Goal: Information Seeking & Learning: Check status

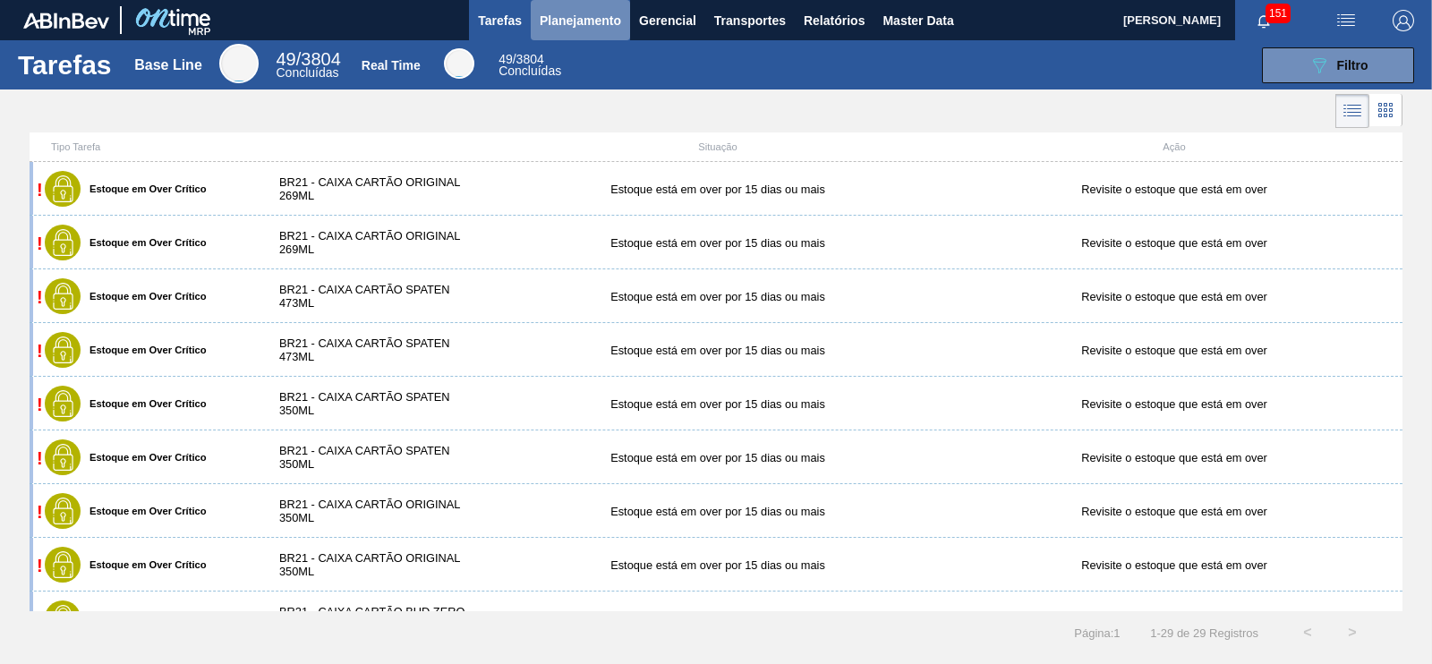
click at [574, 12] on span "Planejamento" at bounding box center [580, 20] width 81 height 21
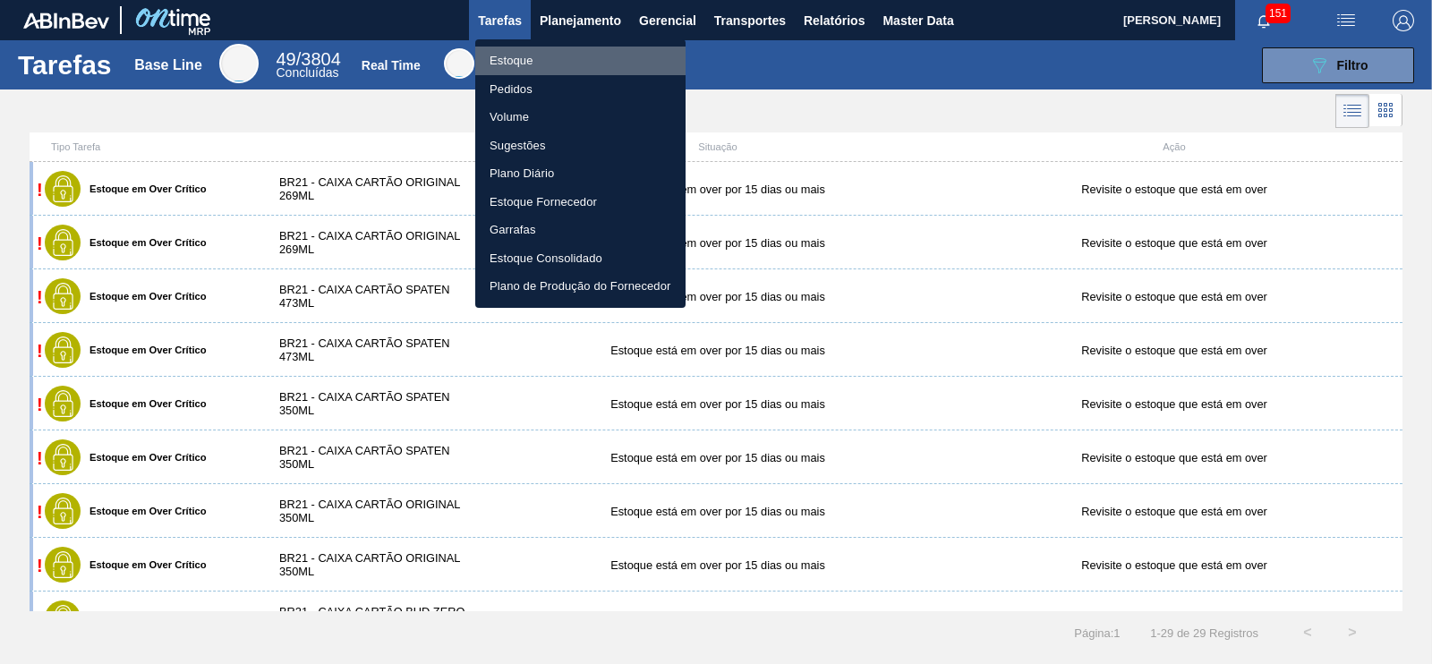
click at [510, 54] on li "Estoque" at bounding box center [580, 61] width 210 height 29
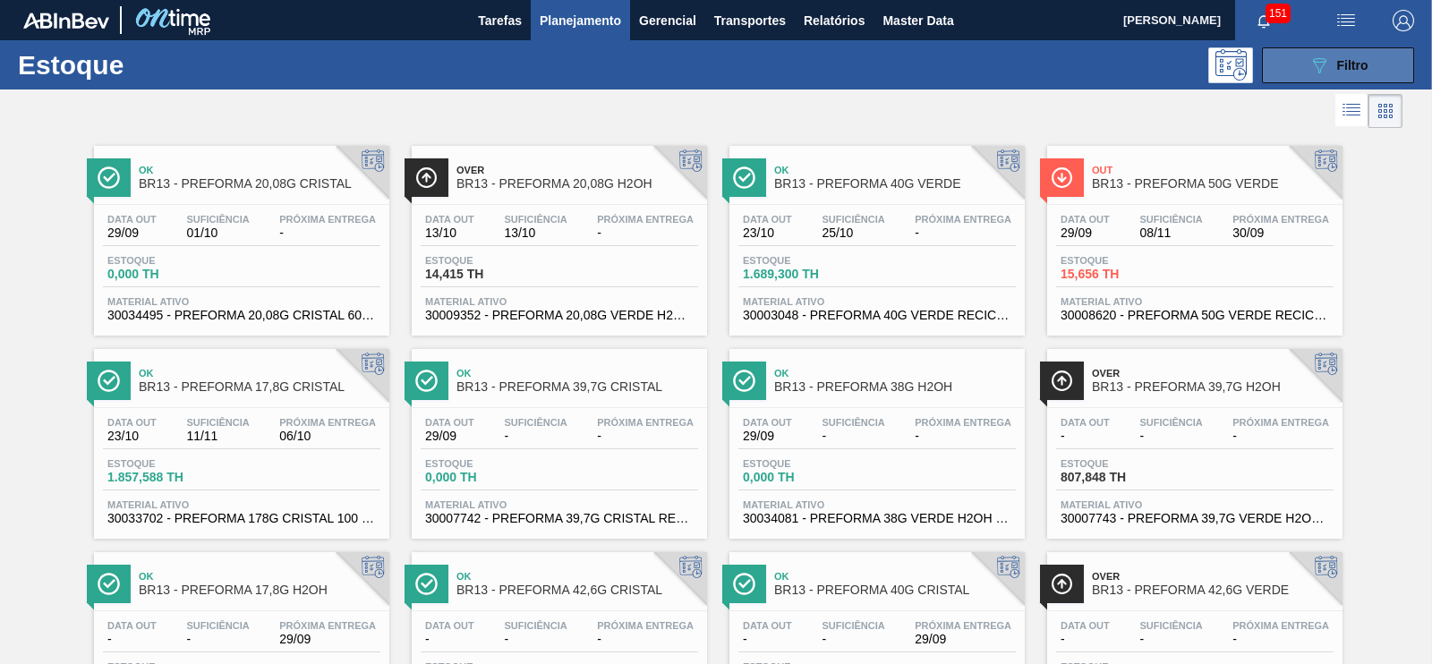
click at [1316, 58] on icon at bounding box center [1319, 65] width 13 height 15
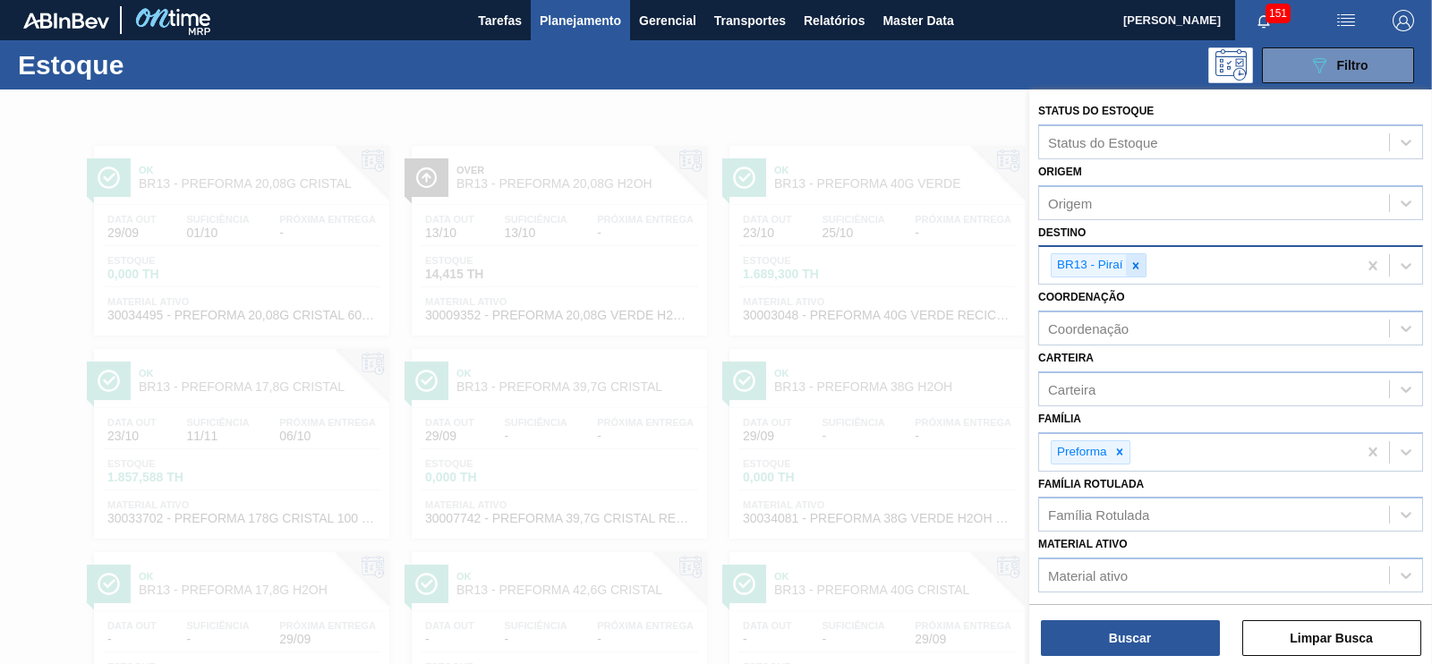
click at [1140, 260] on icon at bounding box center [1136, 266] width 13 height 13
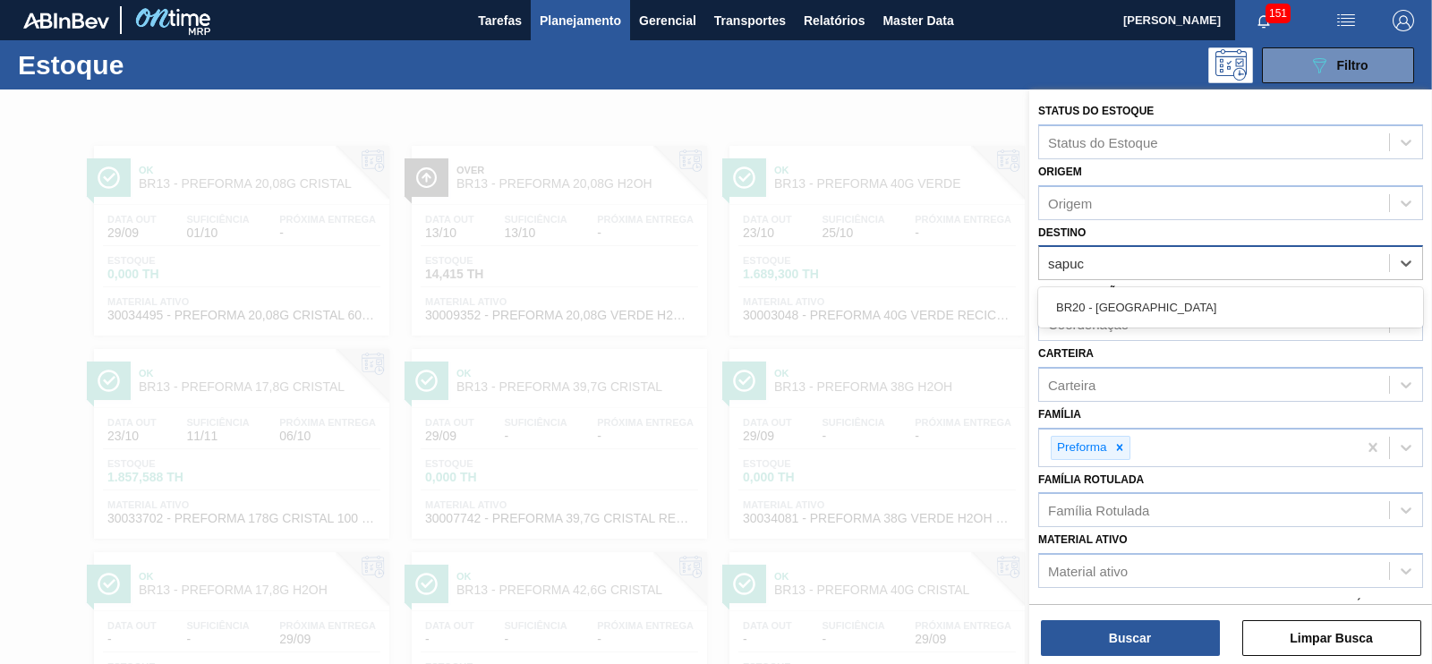
type input "sapuca"
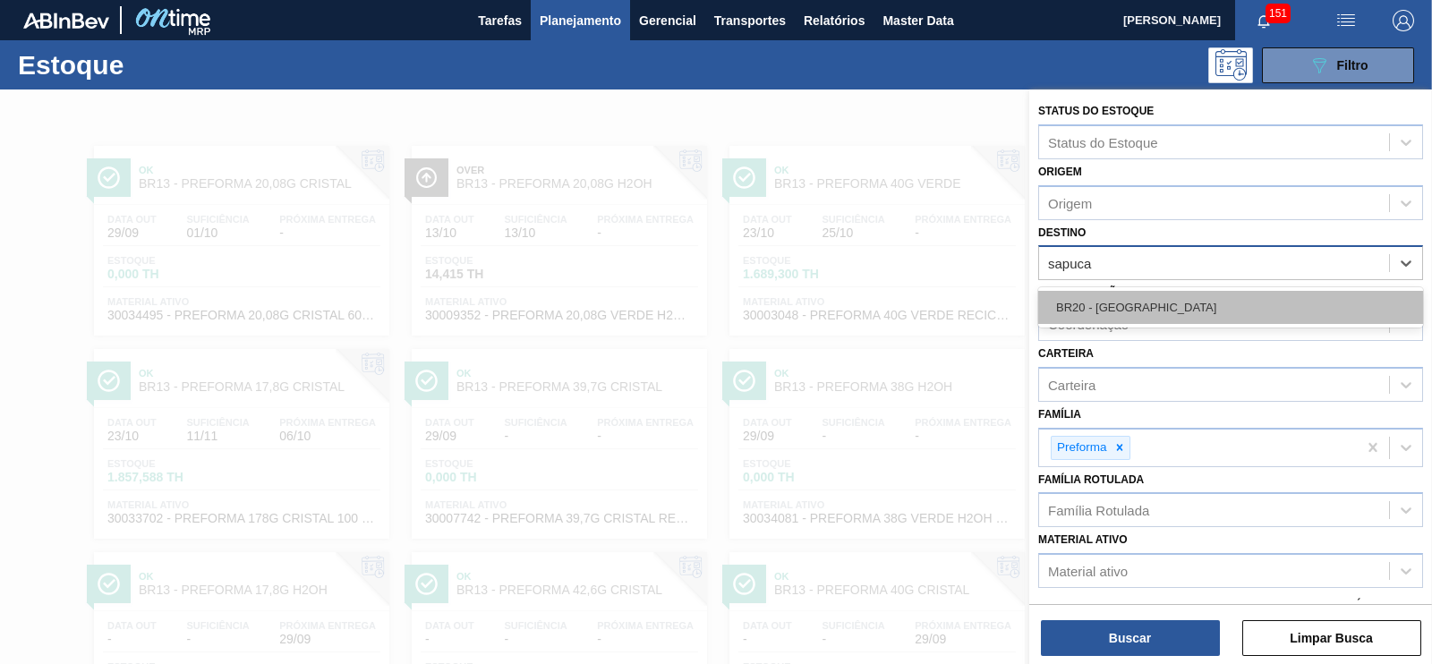
click at [1128, 293] on div "BR20 - [GEOGRAPHIC_DATA]" at bounding box center [1230, 307] width 385 height 33
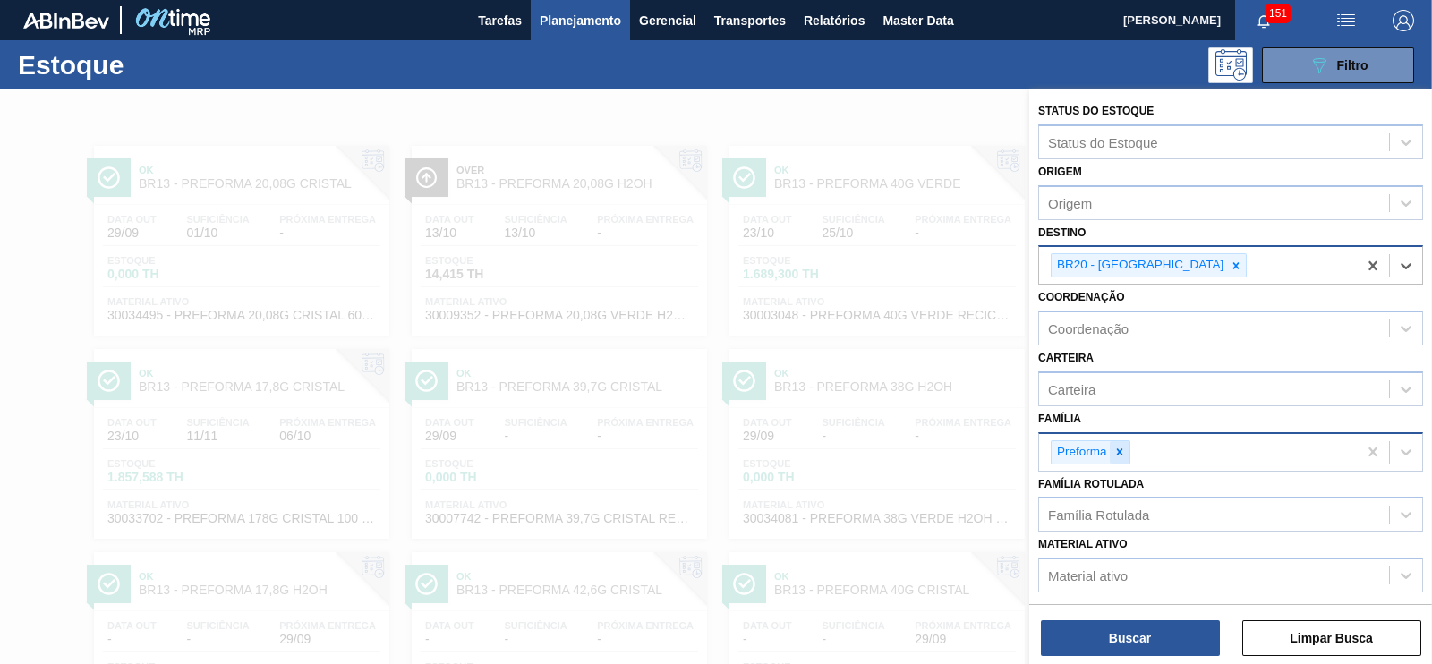
click at [1120, 455] on div at bounding box center [1120, 452] width 20 height 22
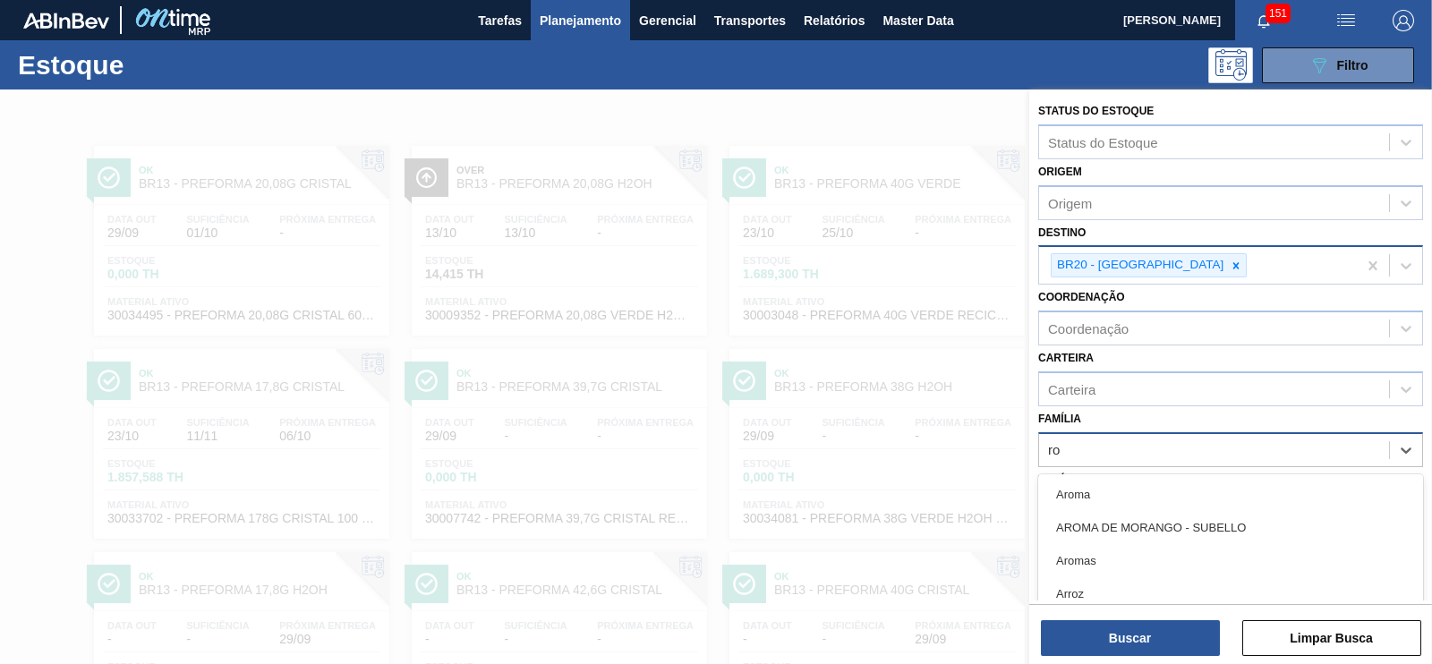
scroll to position [82, 0]
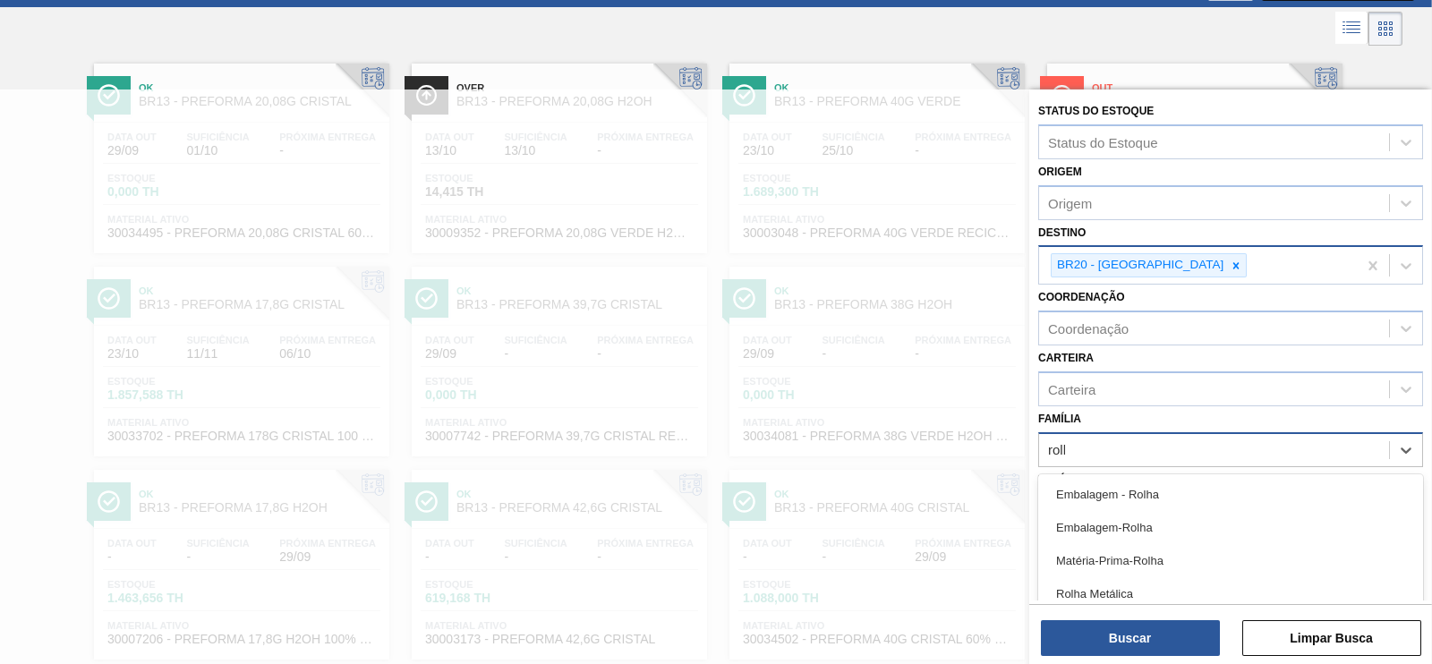
type input "rolha"
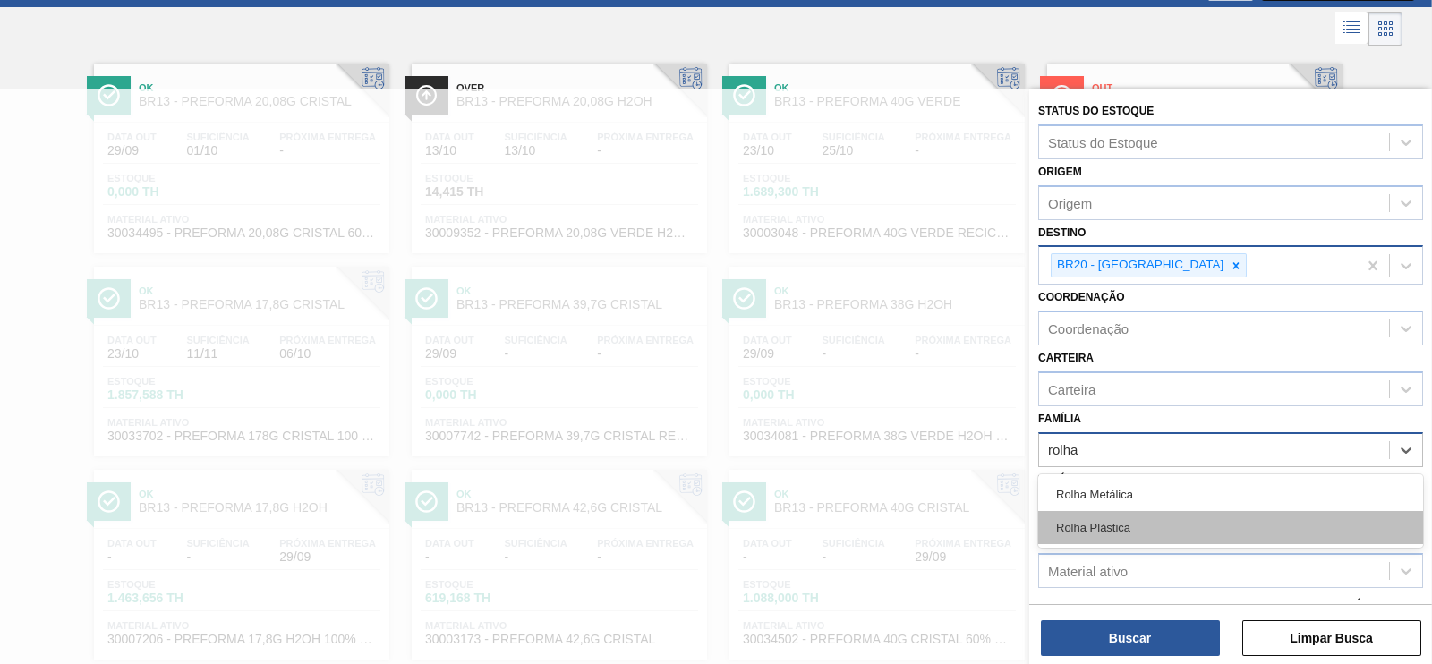
click at [1110, 528] on div "Rolha Plástica" at bounding box center [1230, 527] width 385 height 33
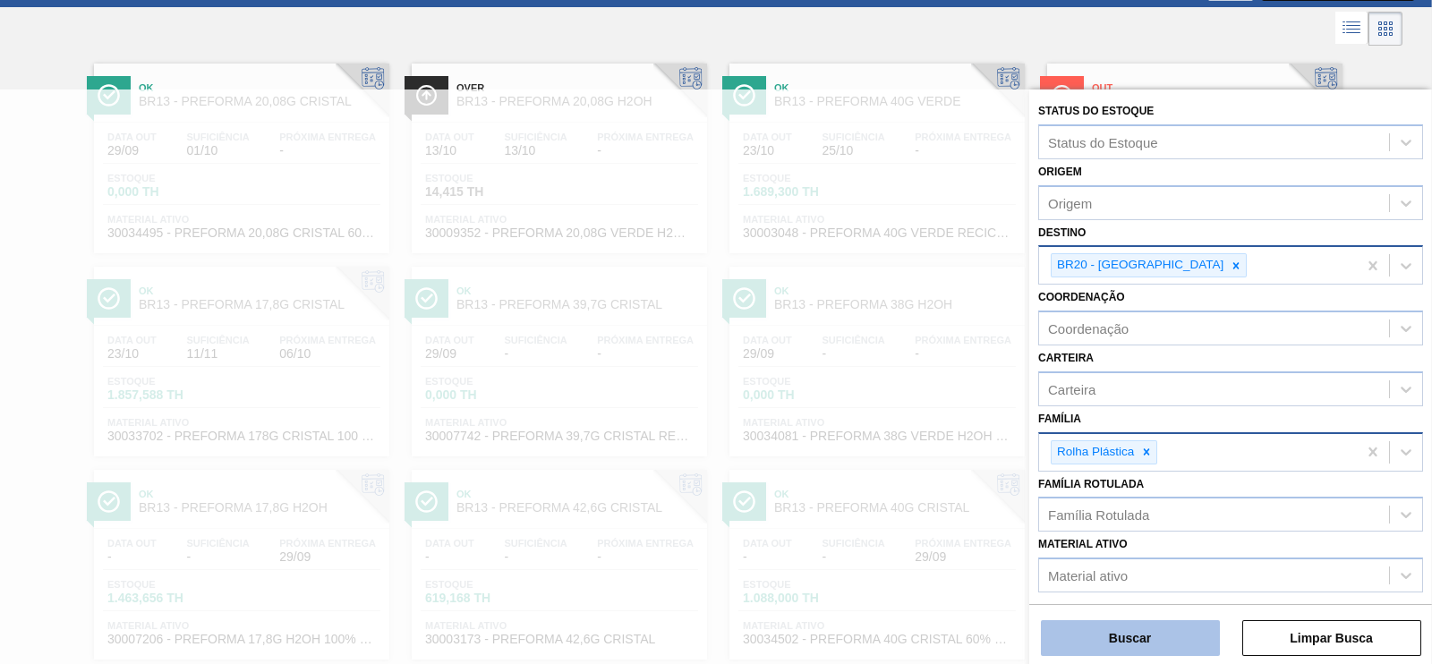
click at [1128, 646] on button "Buscar" at bounding box center [1130, 638] width 179 height 36
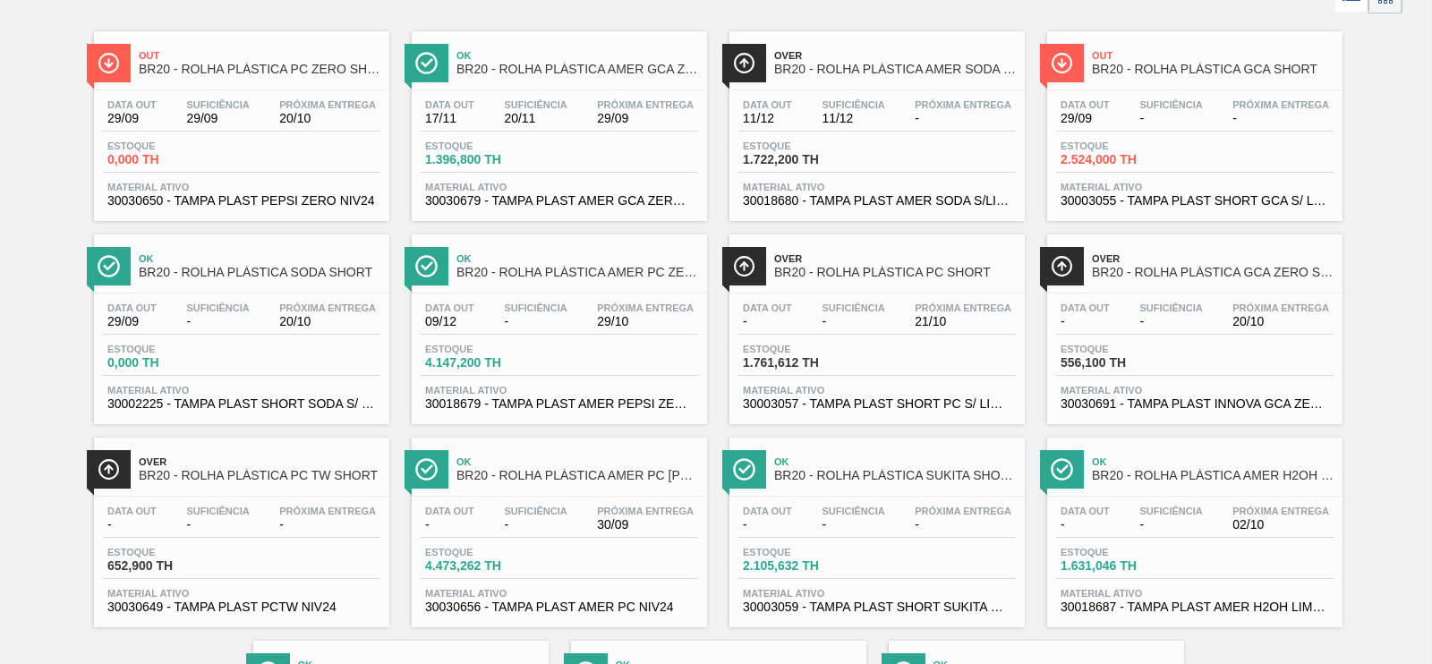
scroll to position [0, 0]
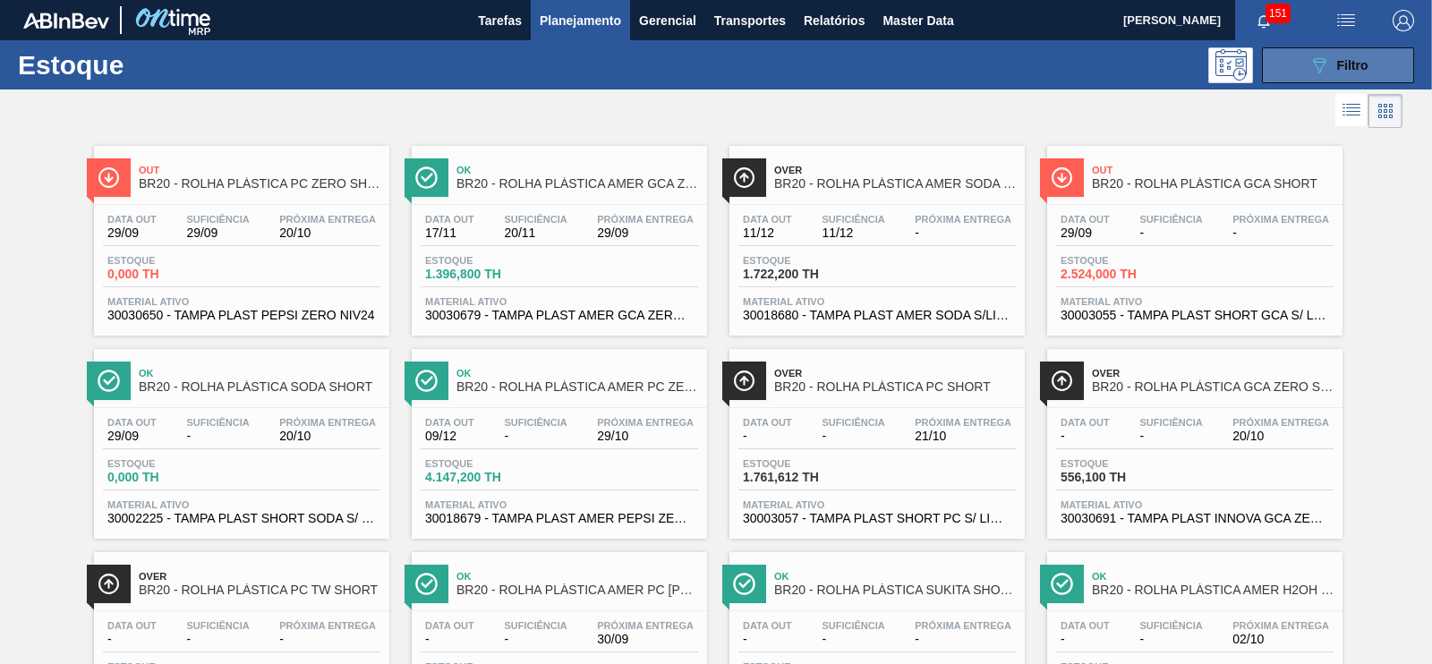
click at [1318, 60] on icon "089F7B8B-B2A5-4AFE-B5C0-19BA573D28AC" at bounding box center [1319, 65] width 21 height 21
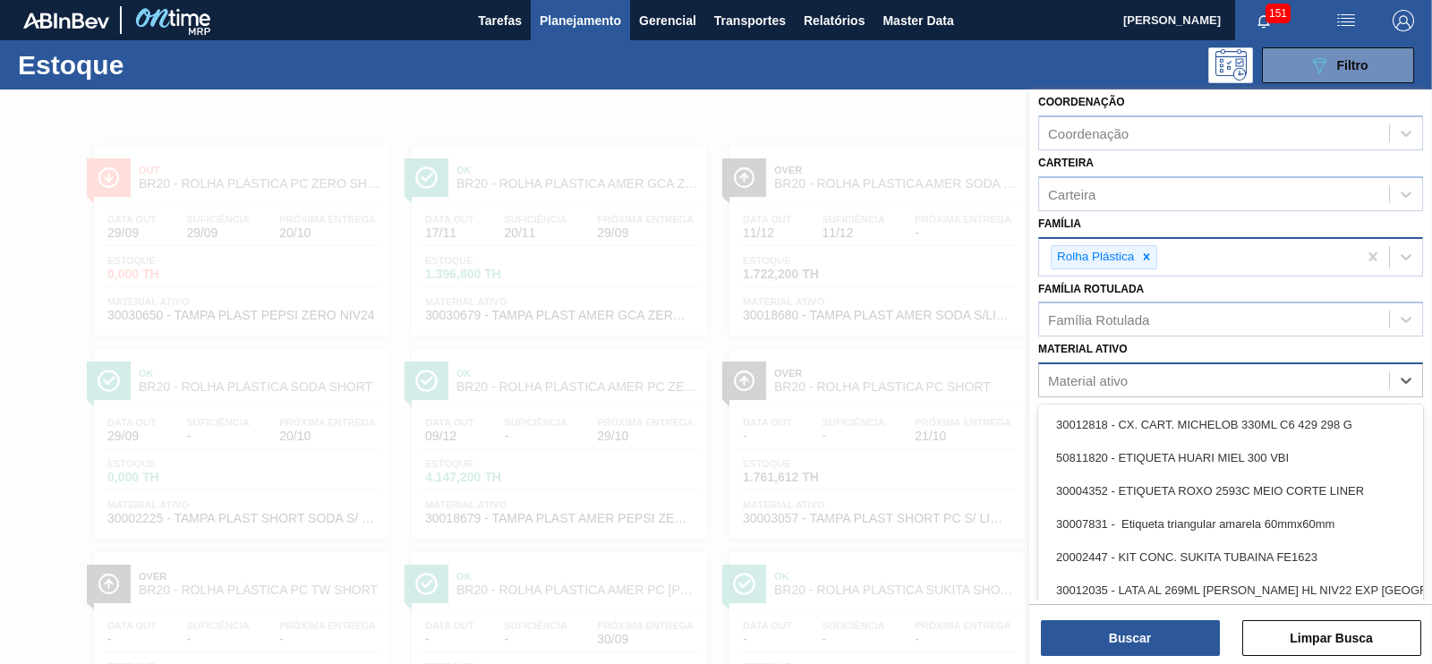
scroll to position [12, 0]
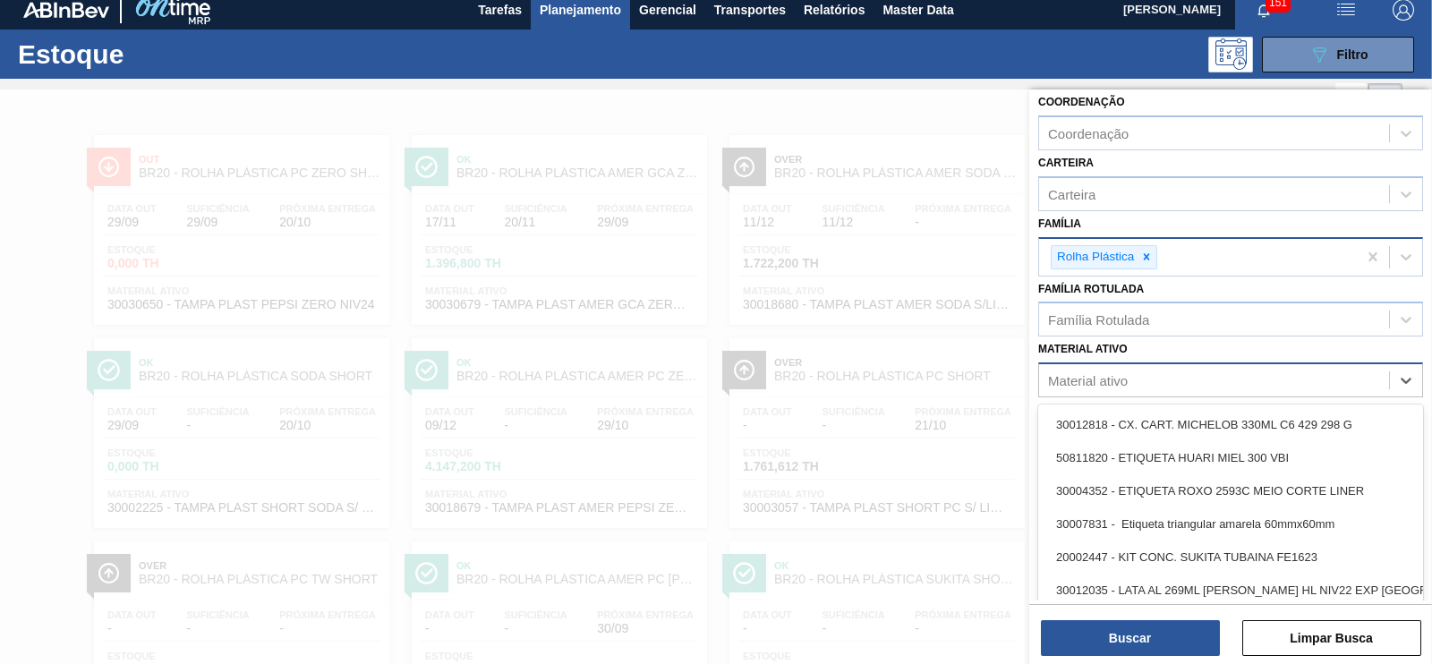
click at [1052, 373] on div "Material ativo" at bounding box center [1088, 380] width 80 height 15
type ativo "30030679"
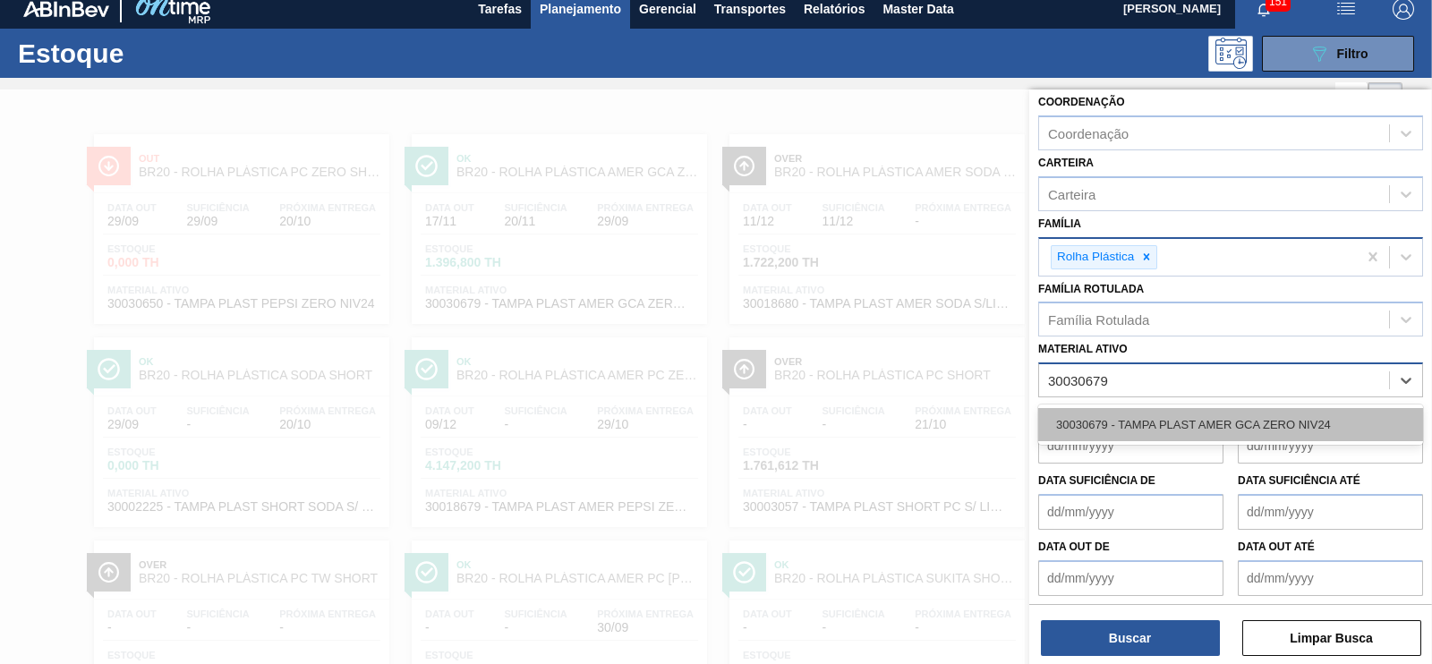
click at [1112, 425] on div "30030679 - TAMPA PLAST AMER GCA ZERO NIV24" at bounding box center [1230, 424] width 385 height 33
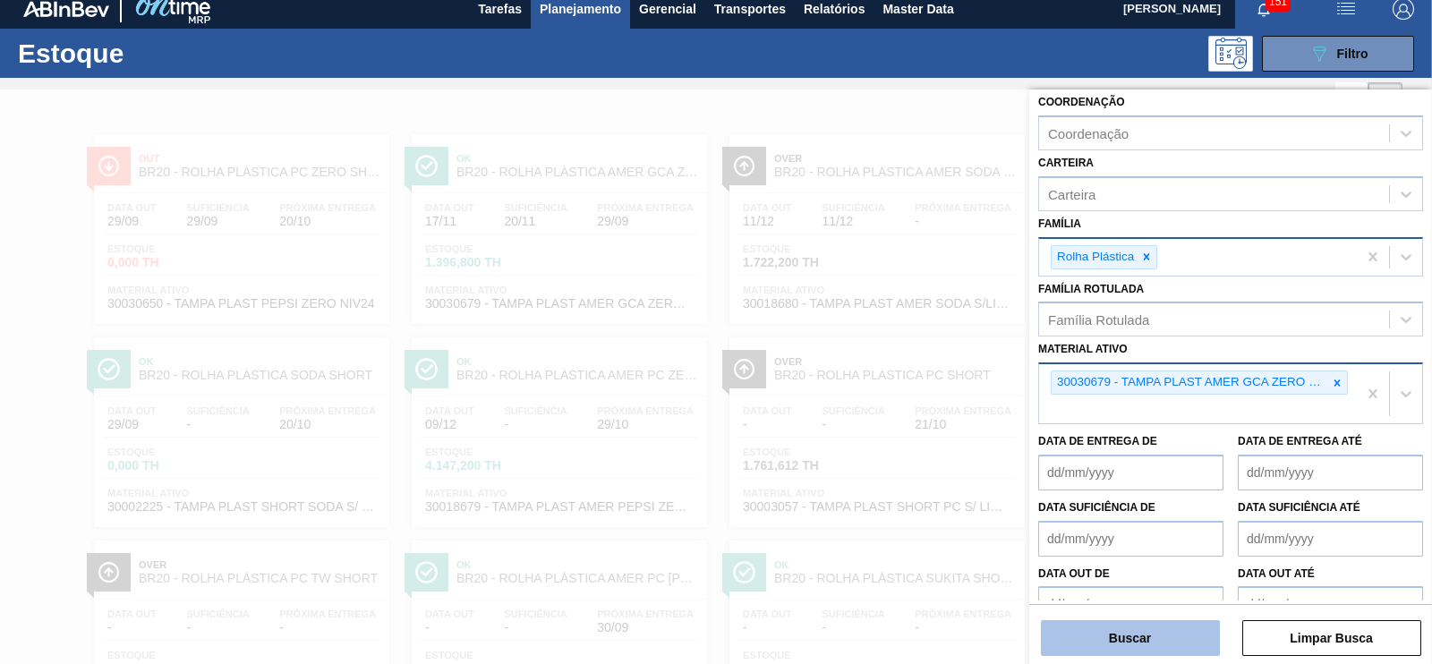
click at [1135, 628] on button "Buscar" at bounding box center [1130, 638] width 179 height 36
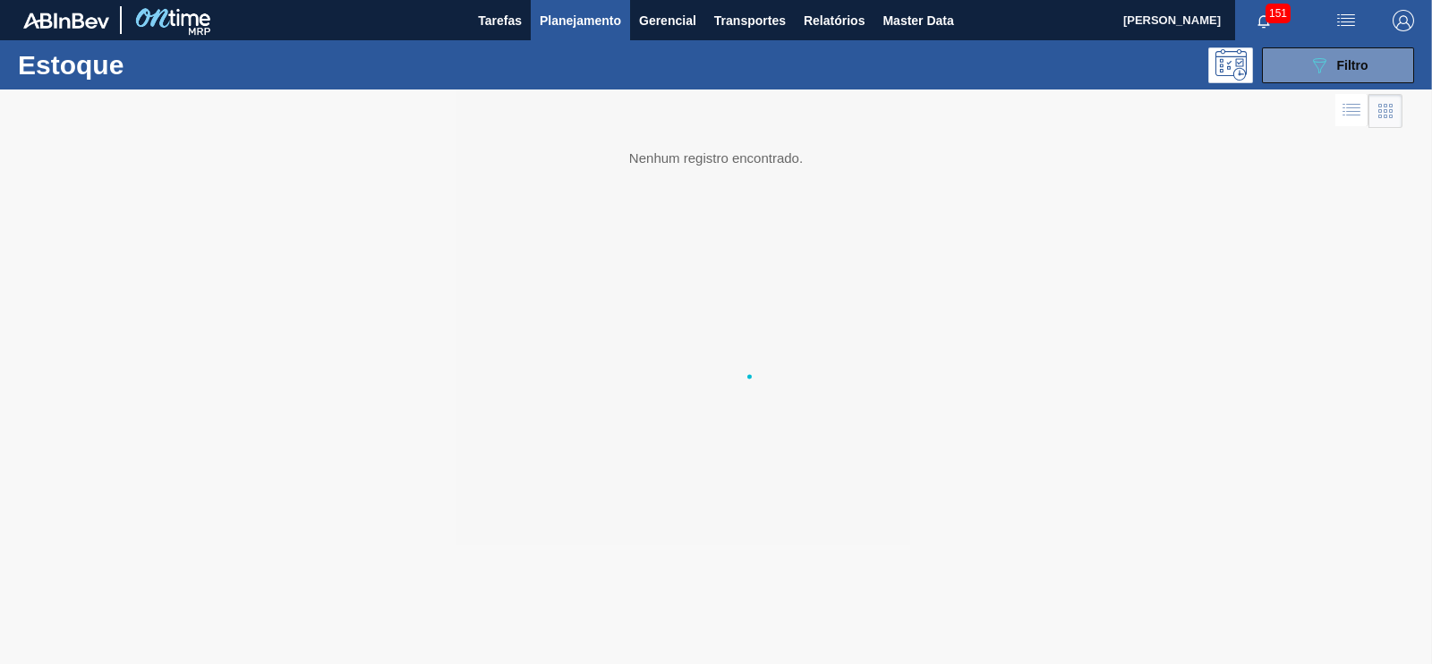
scroll to position [0, 0]
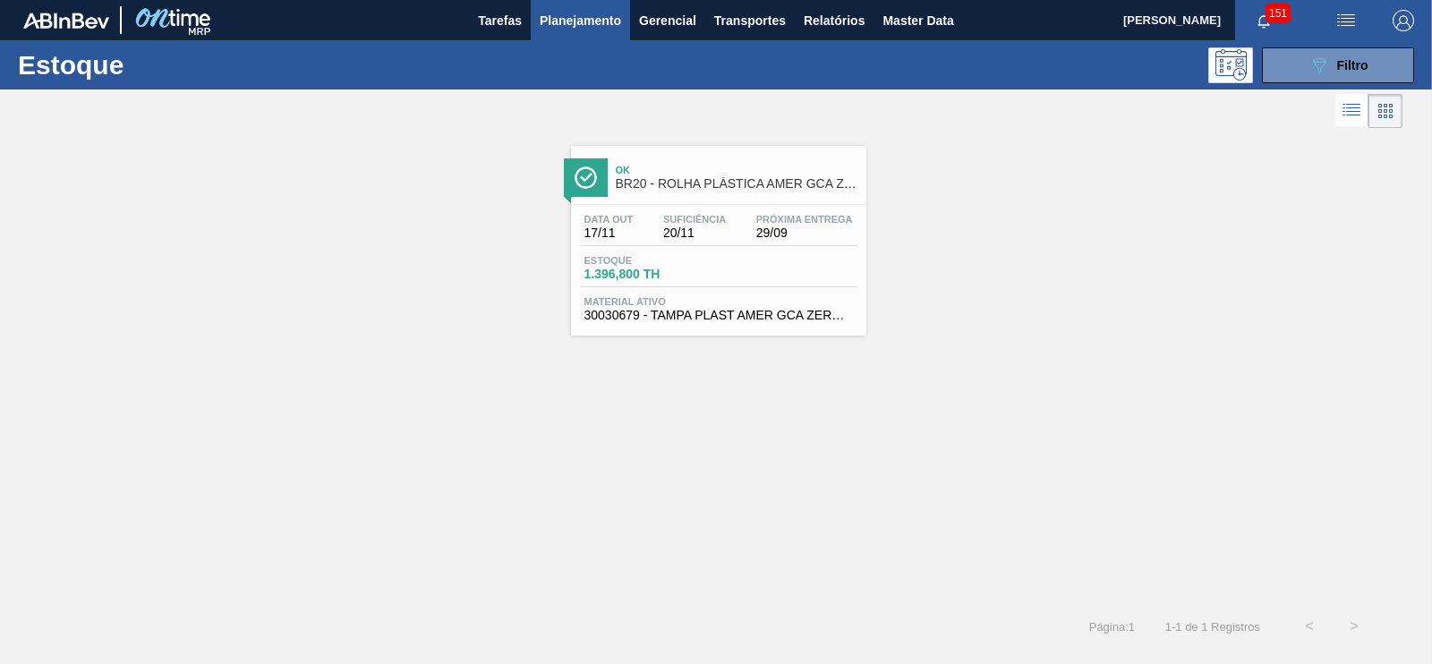
click at [655, 278] on span "1.396,800 TH" at bounding box center [647, 274] width 125 height 13
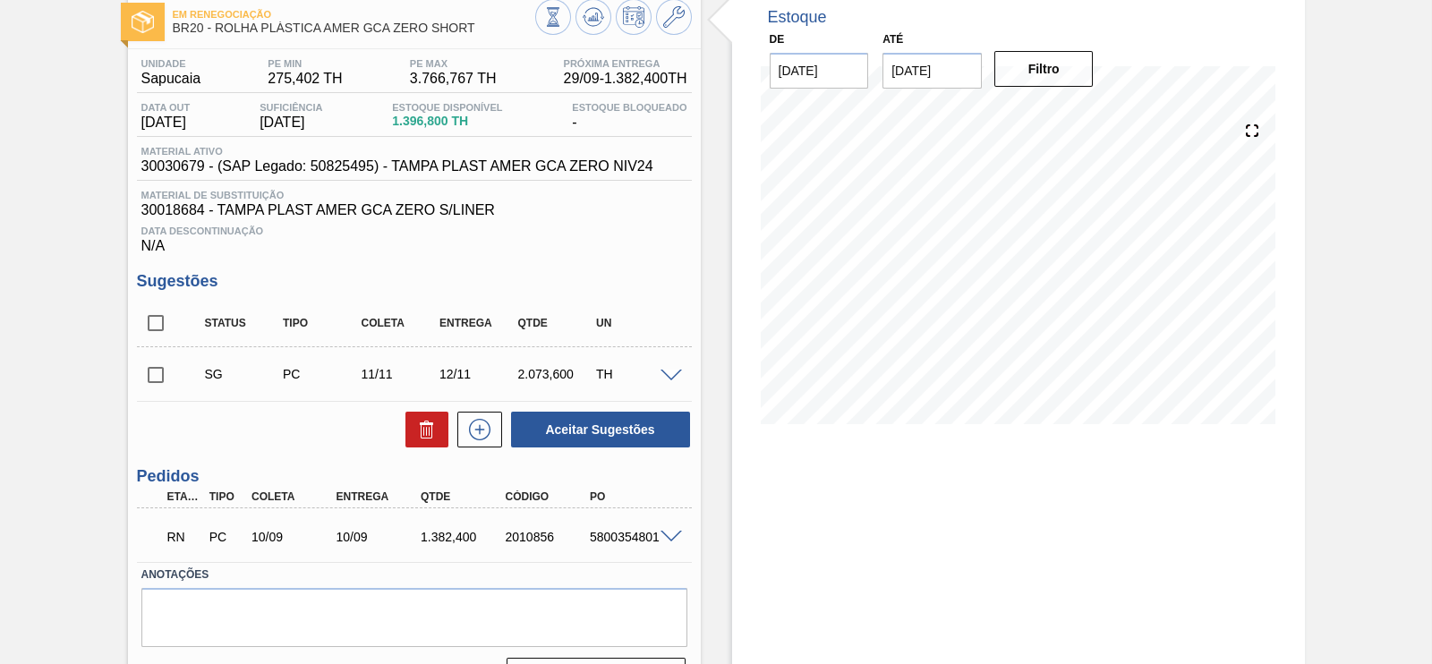
scroll to position [100, 0]
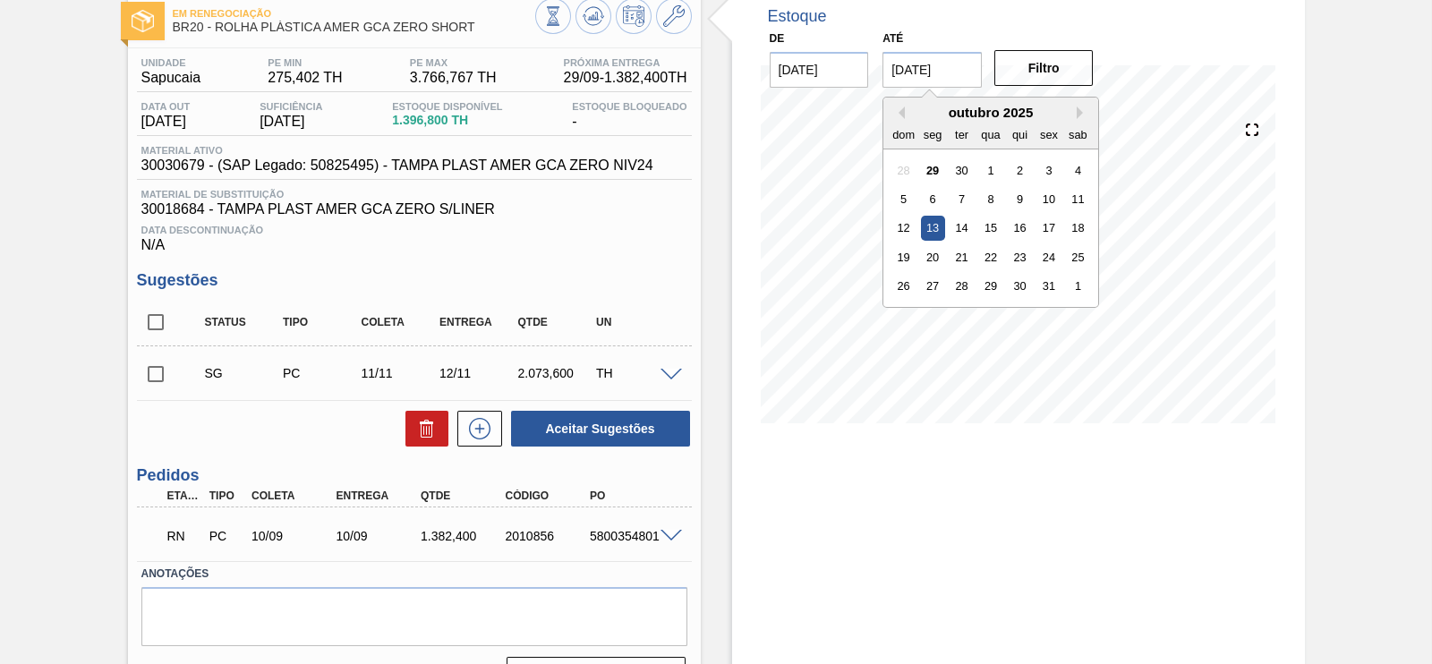
click at [896, 83] on input "[DATE]" at bounding box center [932, 70] width 99 height 36
click at [1086, 116] on button "Next Month" at bounding box center [1083, 113] width 13 height 13
click at [1078, 288] on div "29" at bounding box center [1078, 286] width 24 height 24
type input "[DATE]"
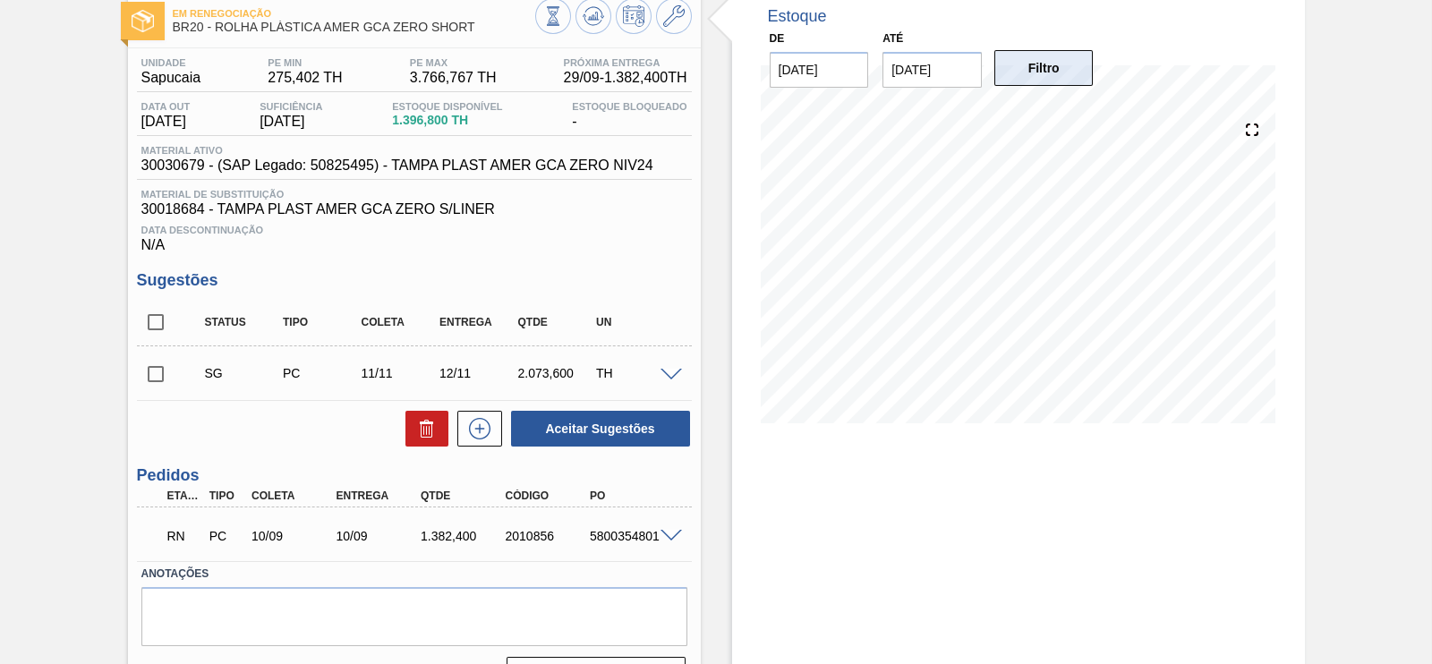
click at [1048, 77] on button "Filtro" at bounding box center [1044, 68] width 99 height 36
click at [164, 379] on input "checkbox" at bounding box center [156, 374] width 38 height 38
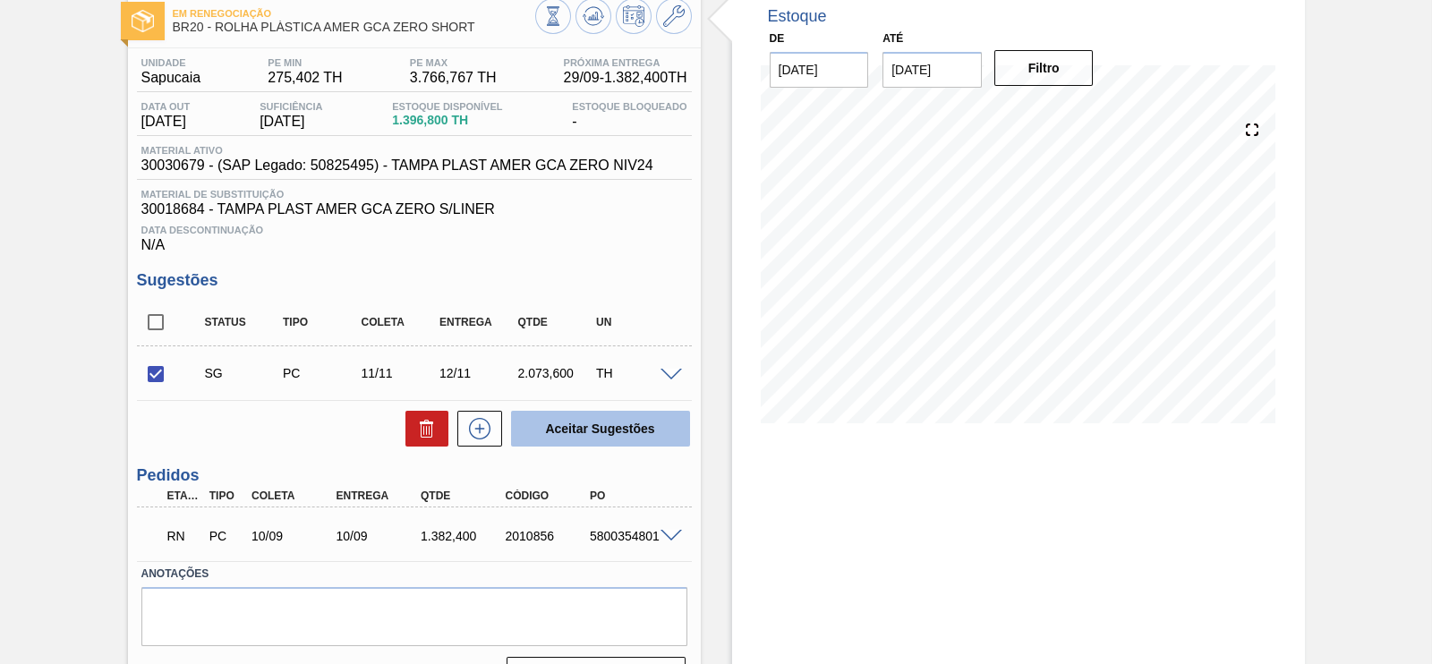
click at [601, 431] on button "Aceitar Sugestões" at bounding box center [600, 429] width 179 height 36
checkbox input "false"
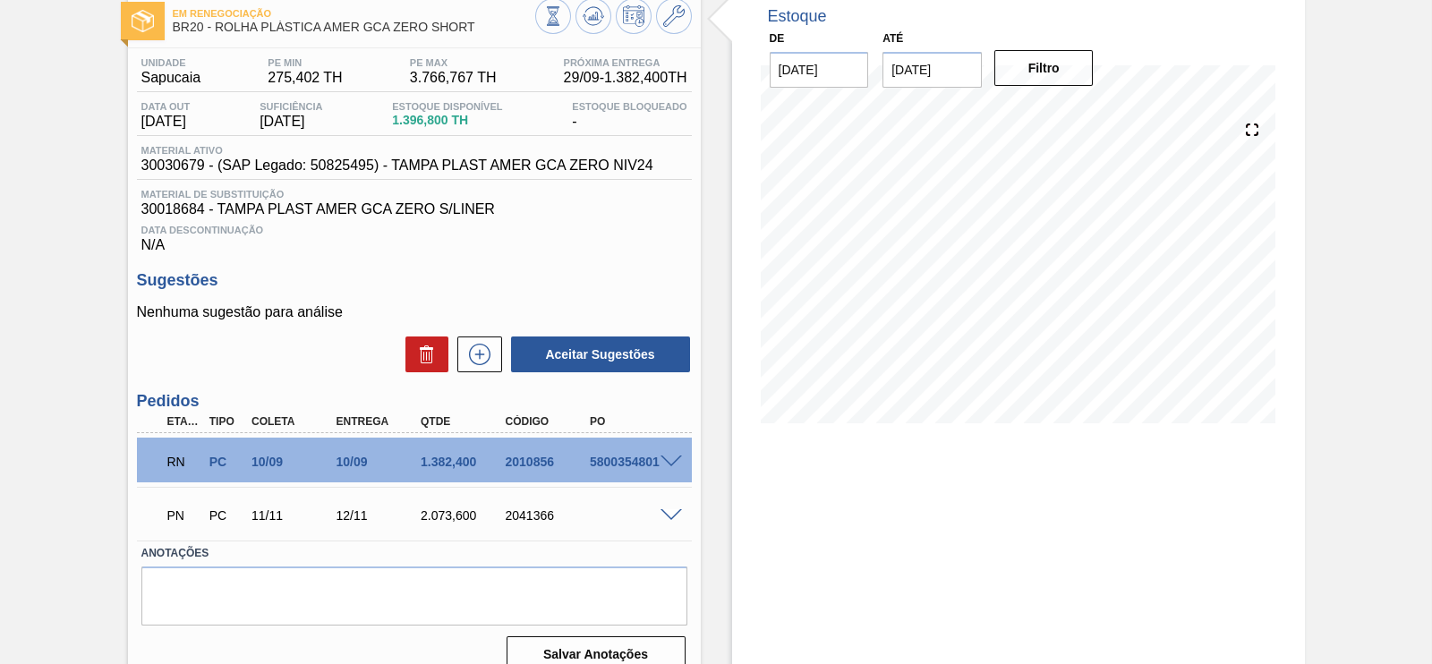
click at [670, 465] on span at bounding box center [671, 462] width 21 height 13
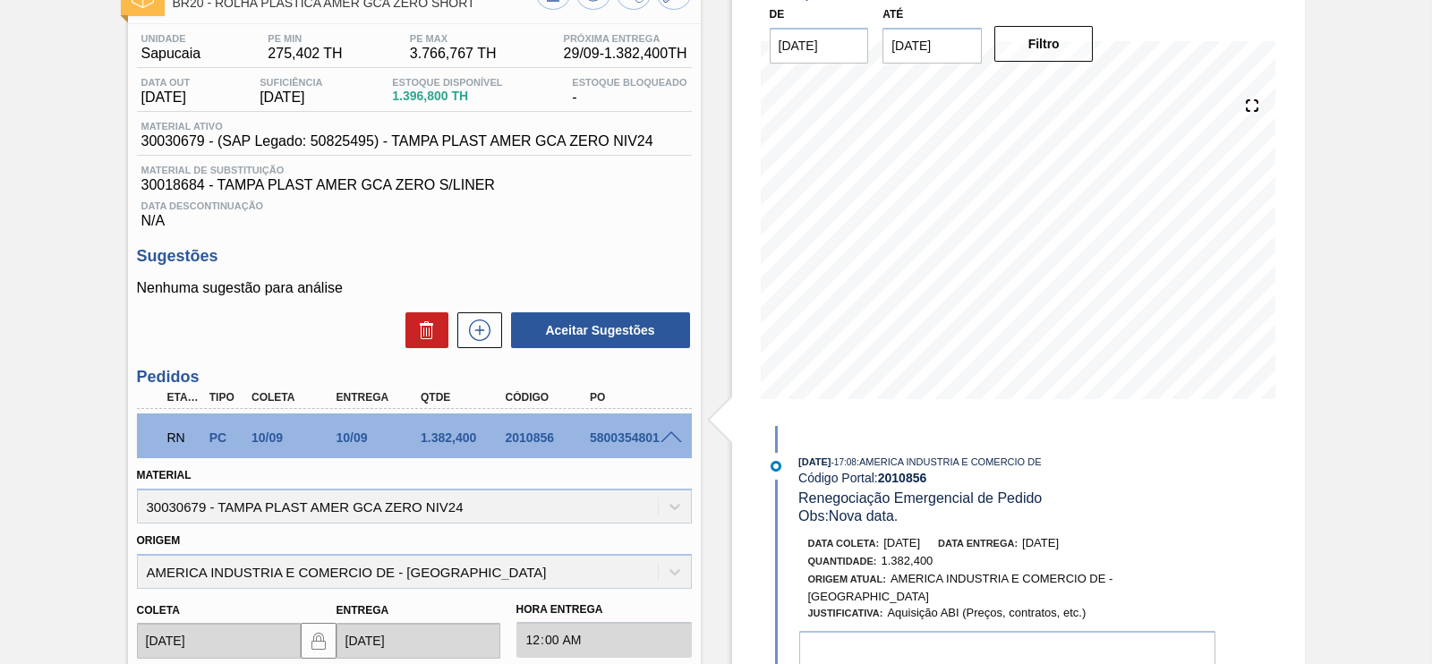
scroll to position [121, 0]
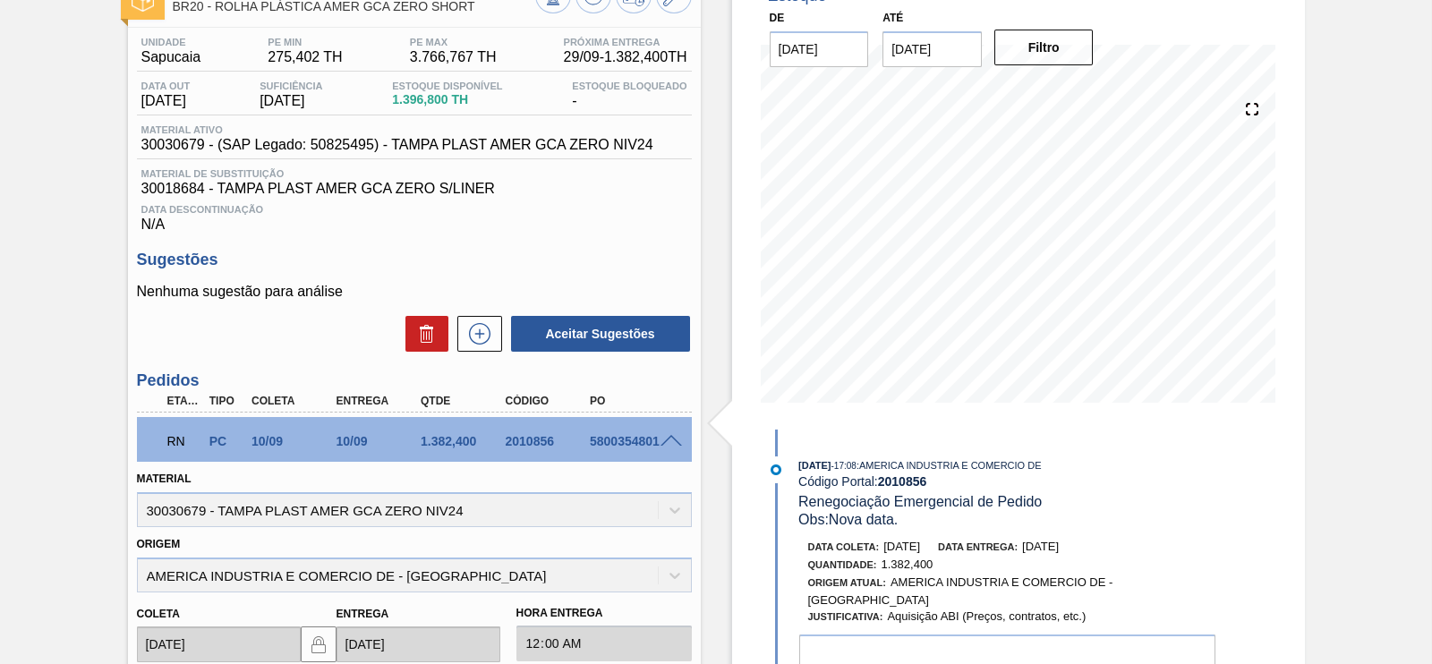
click at [665, 445] on span at bounding box center [671, 441] width 21 height 13
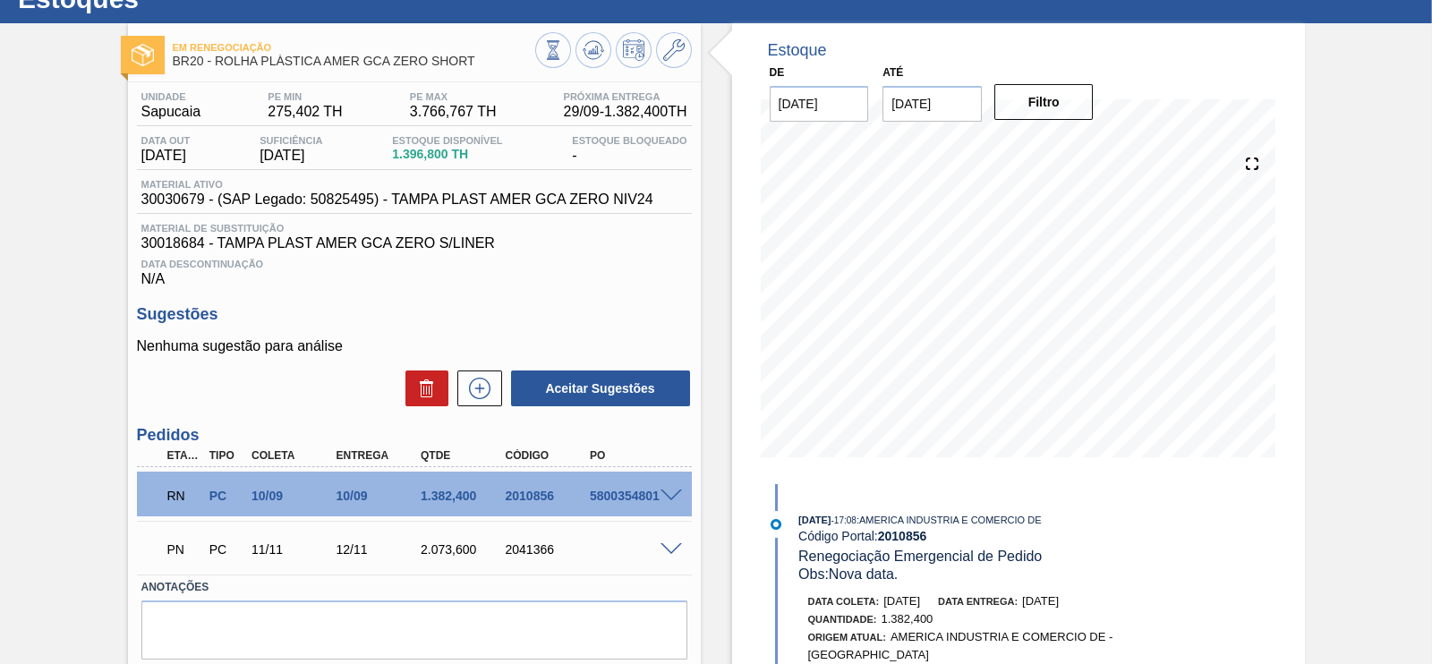
scroll to position [64, 0]
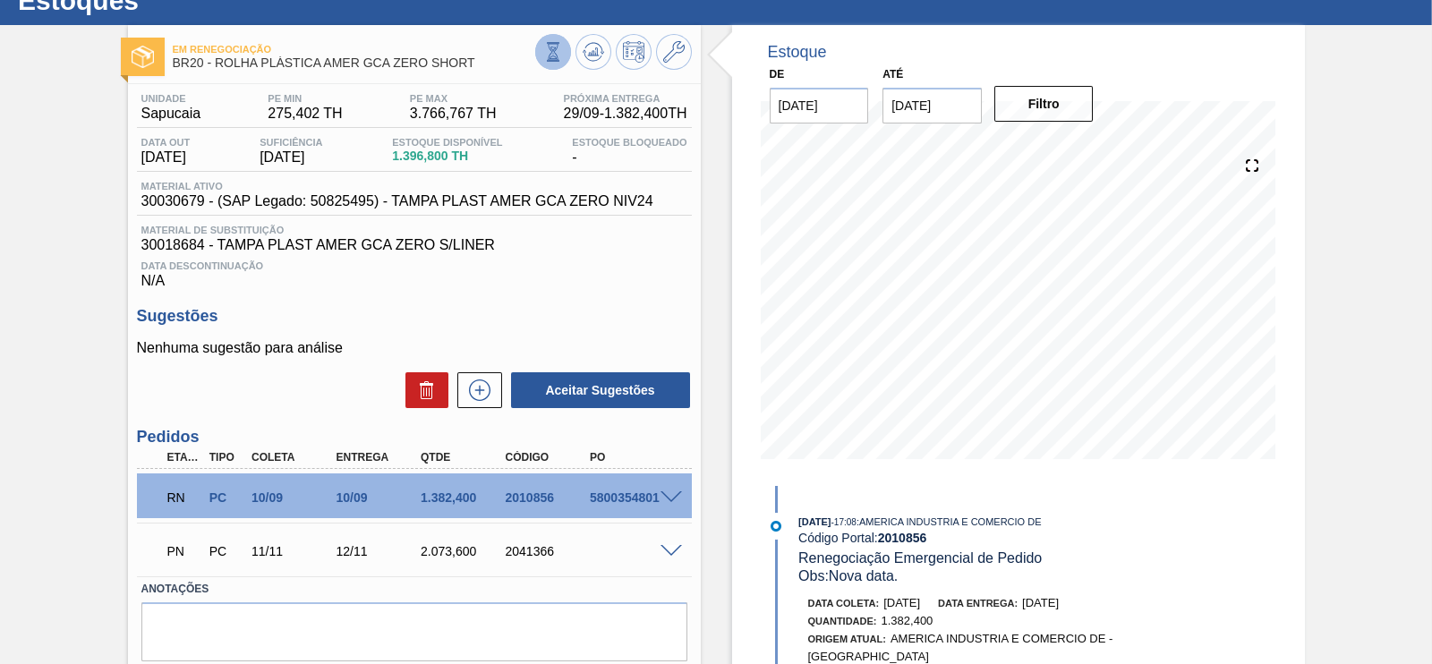
click at [555, 56] on icon at bounding box center [553, 52] width 20 height 20
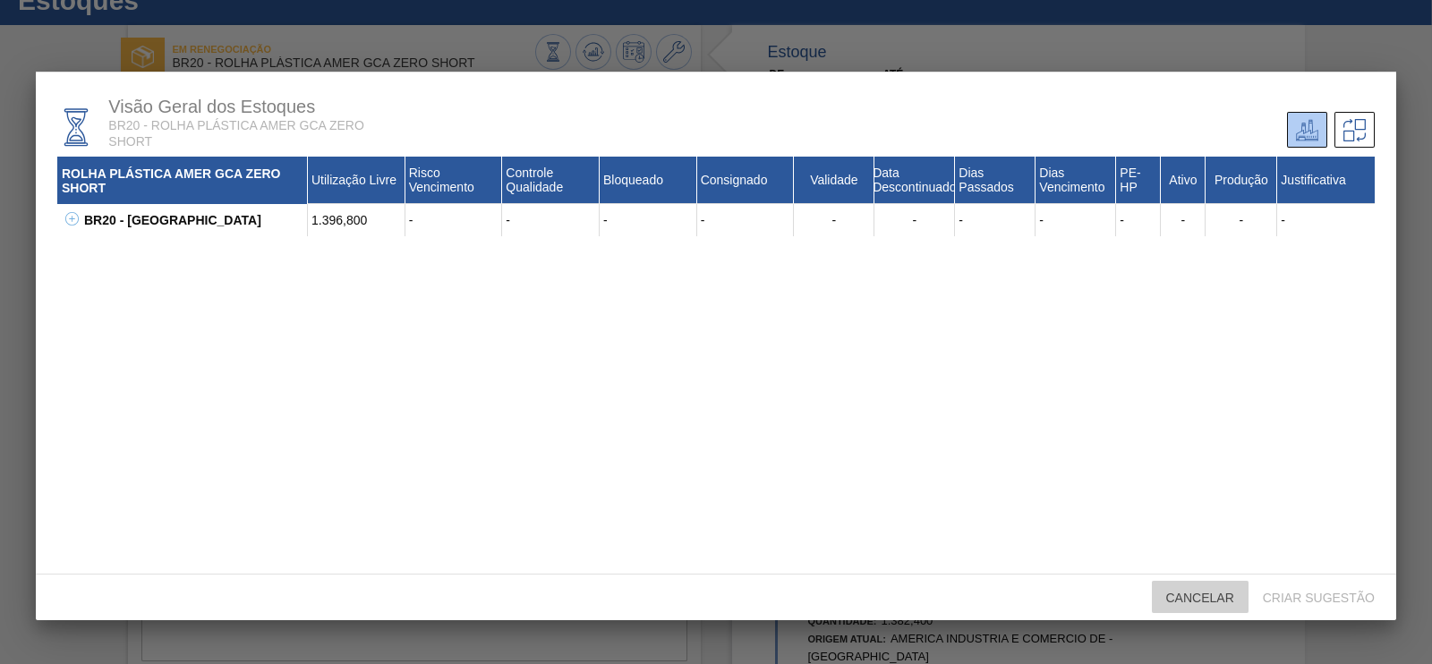
click at [1216, 591] on span "Cancelar" at bounding box center [1200, 598] width 97 height 14
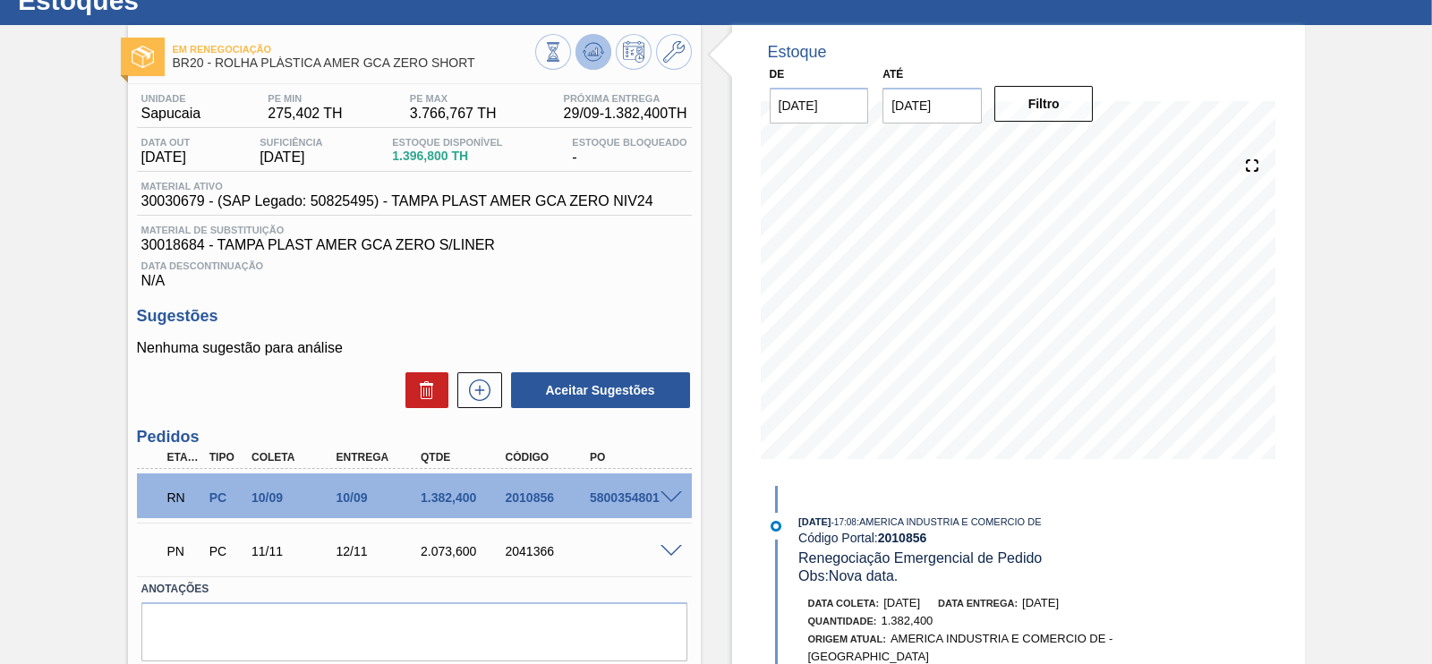
click at [589, 52] on icon at bounding box center [593, 51] width 12 height 8
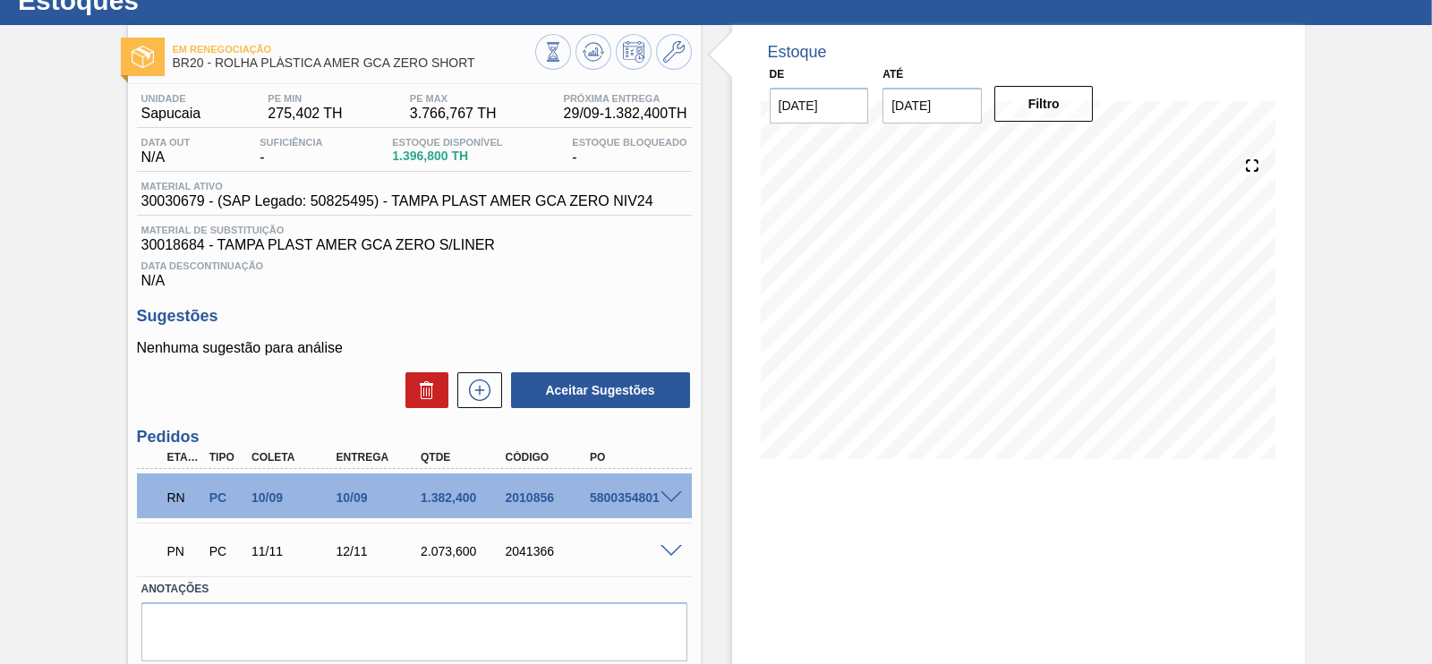
scroll to position [0, 0]
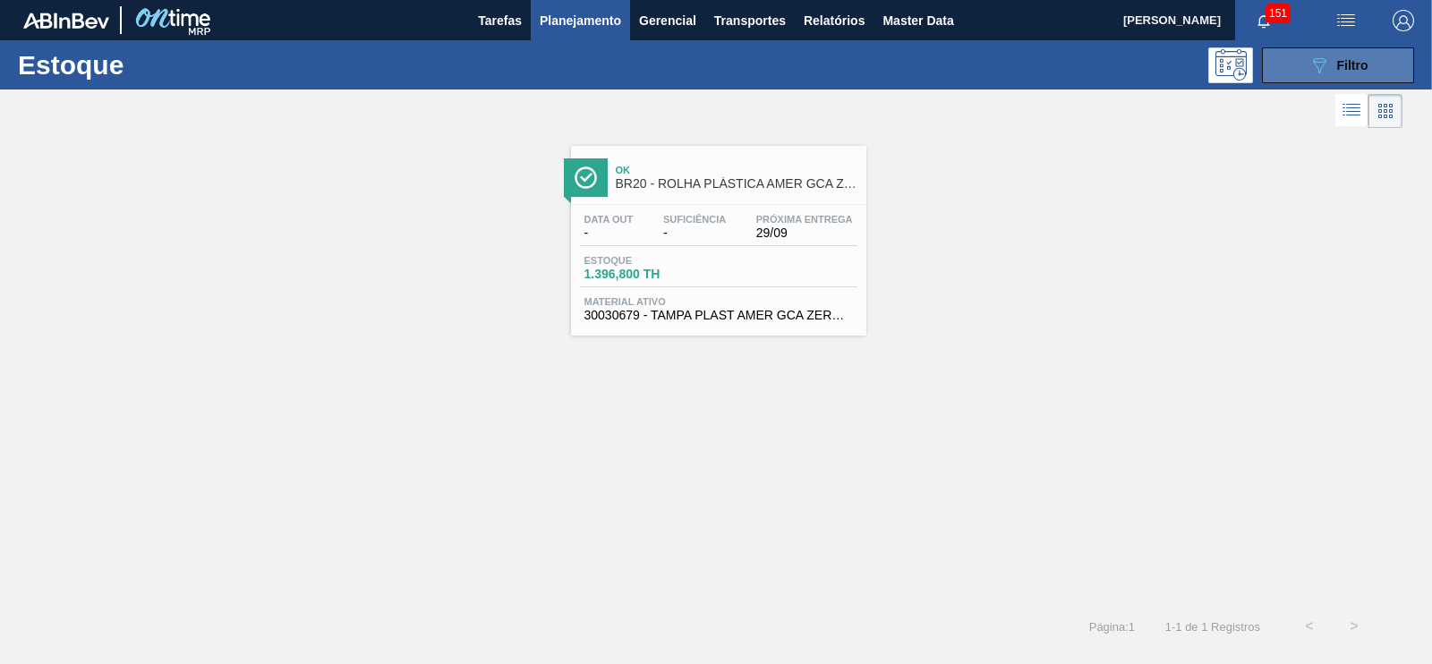
click at [1324, 66] on icon "089F7B8B-B2A5-4AFE-B5C0-19BA573D28AC" at bounding box center [1319, 65] width 21 height 21
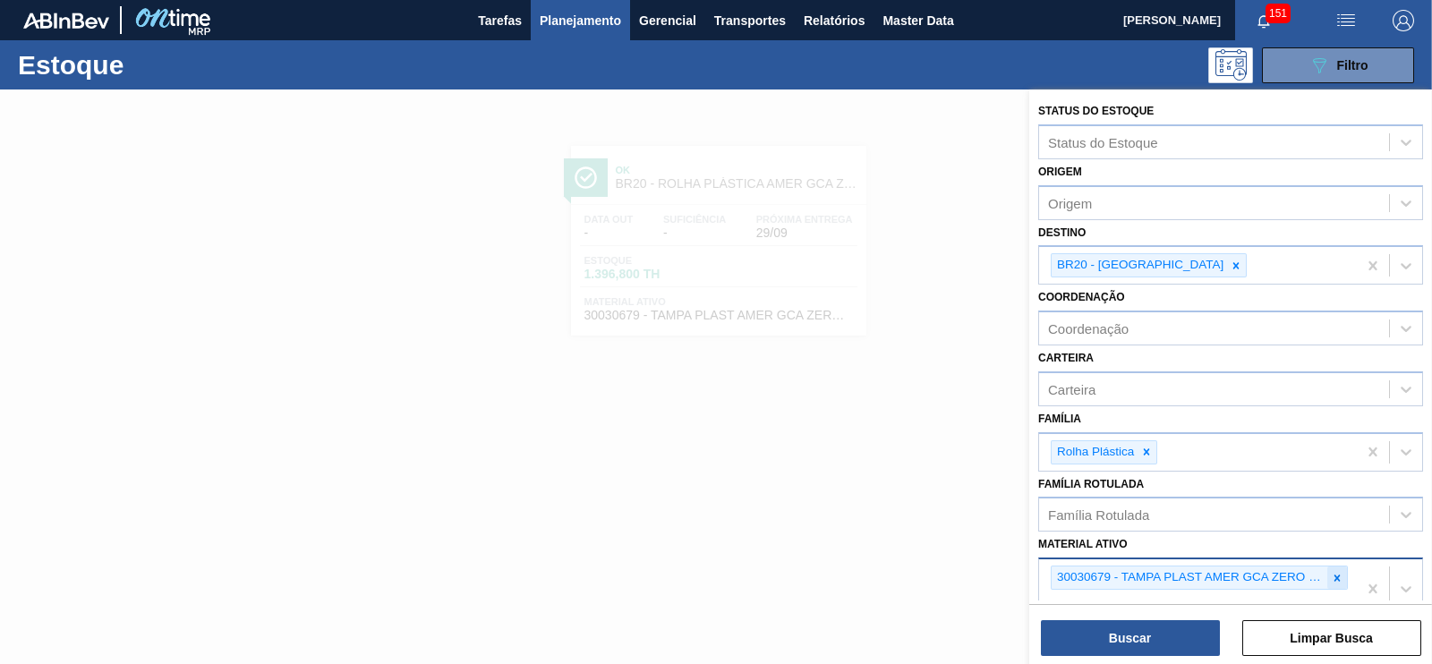
click at [1331, 575] on icon at bounding box center [1337, 578] width 13 height 13
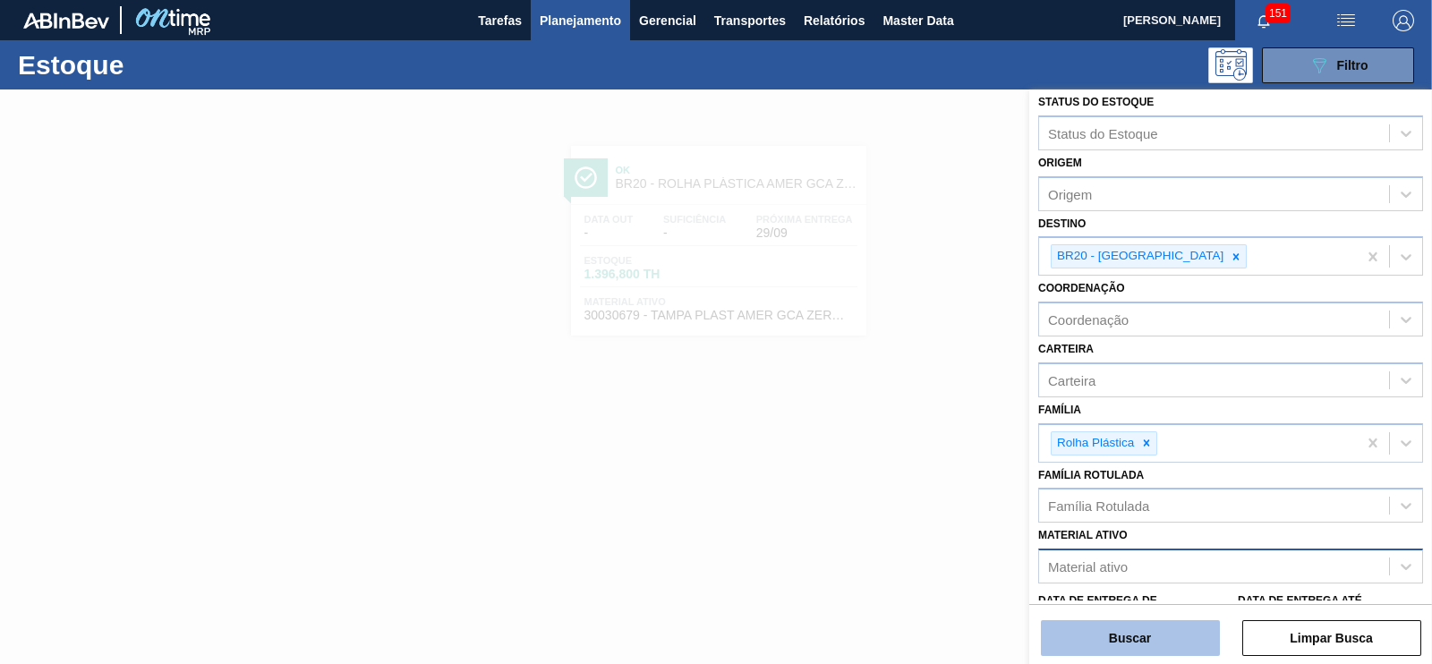
click at [1151, 632] on button "Buscar" at bounding box center [1130, 638] width 179 height 36
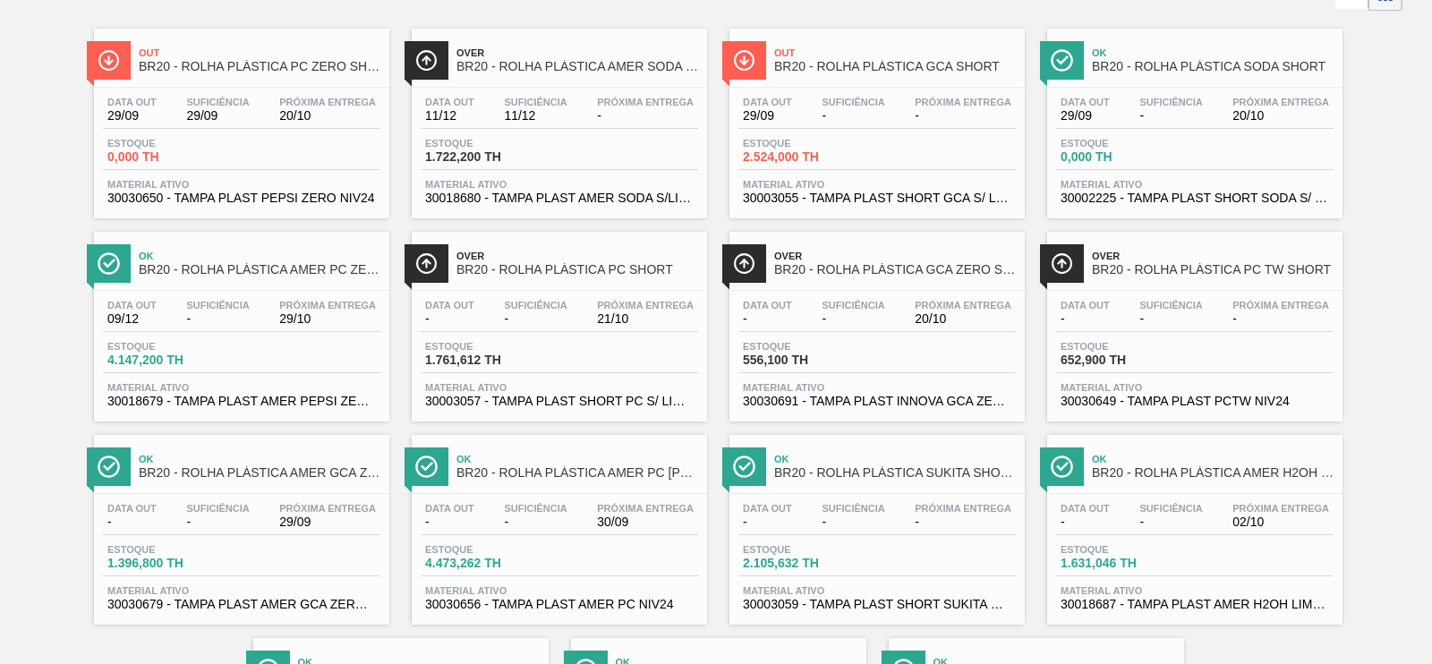
scroll to position [118, 0]
